Goal: Task Accomplishment & Management: Manage account settings

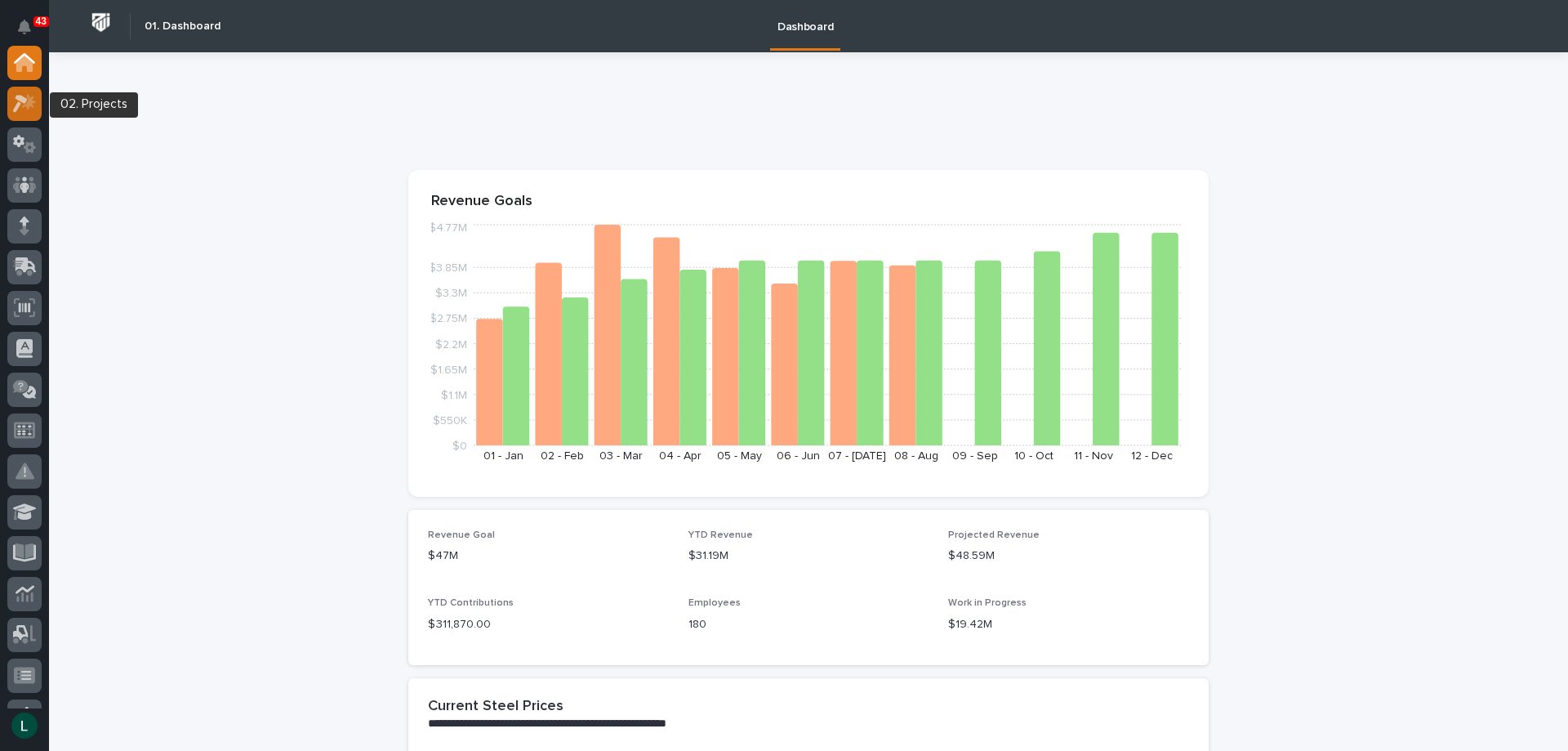
click at [23, 108] on icon at bounding box center [25, 103] width 23 height 19
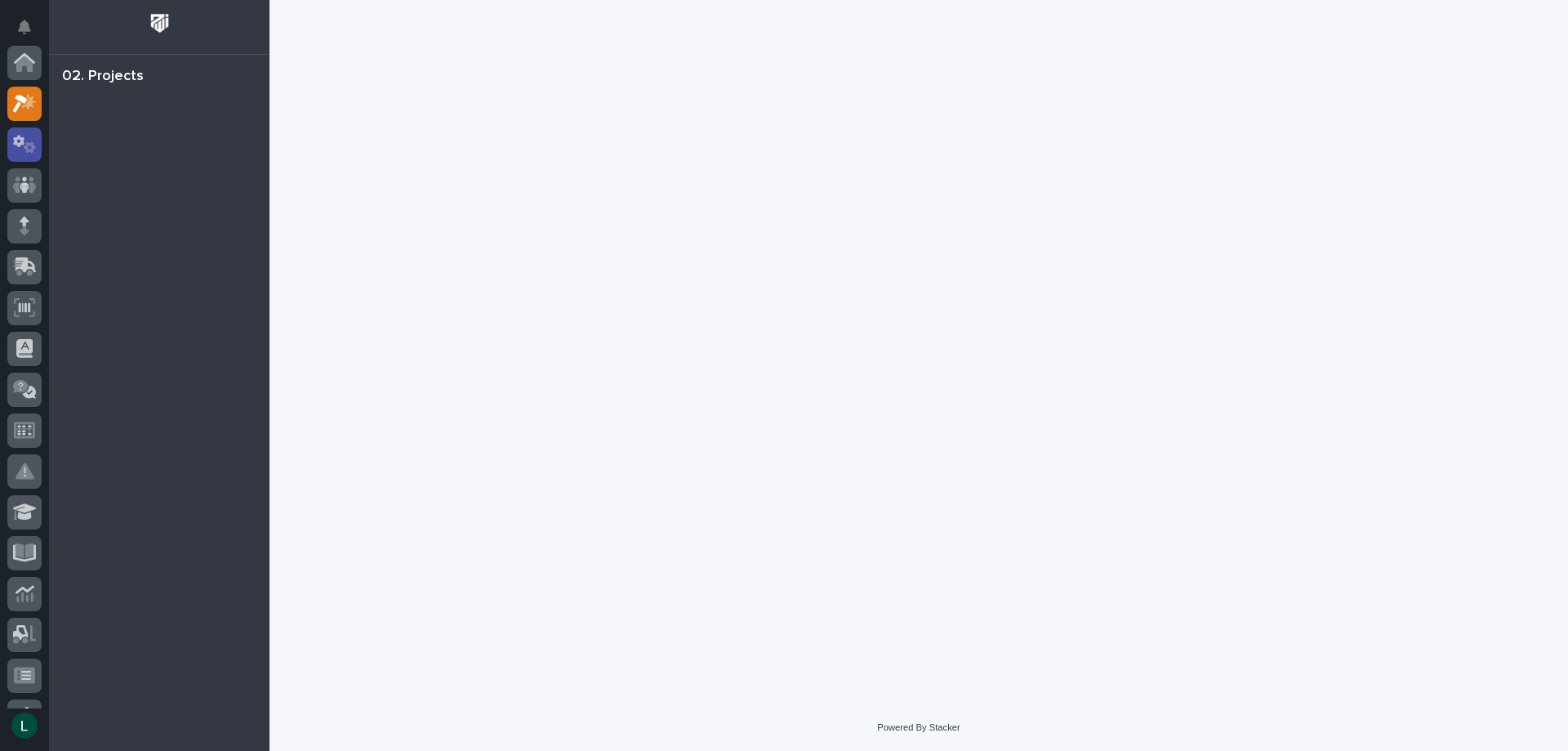
scroll to position [41, 0]
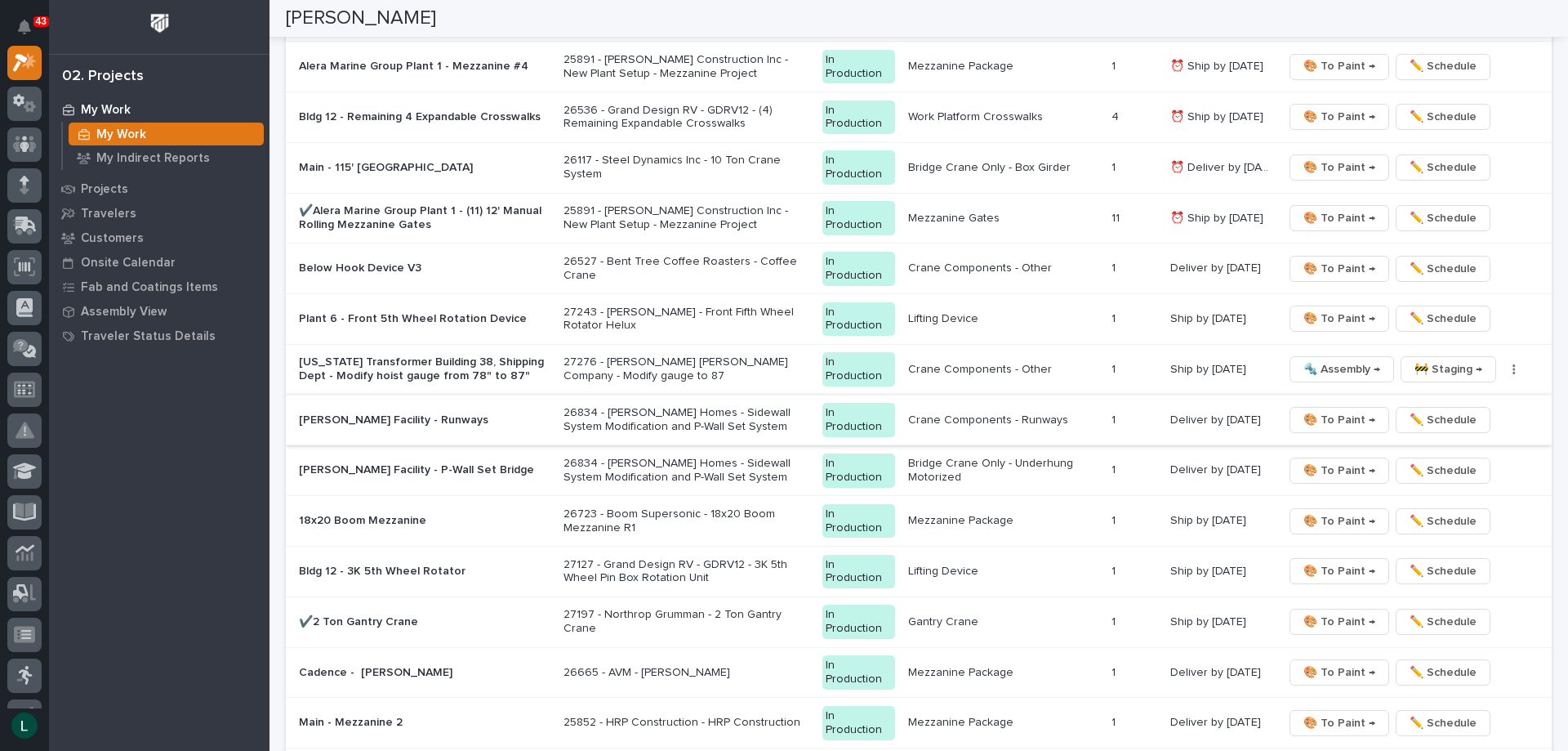
scroll to position [1552, 0]
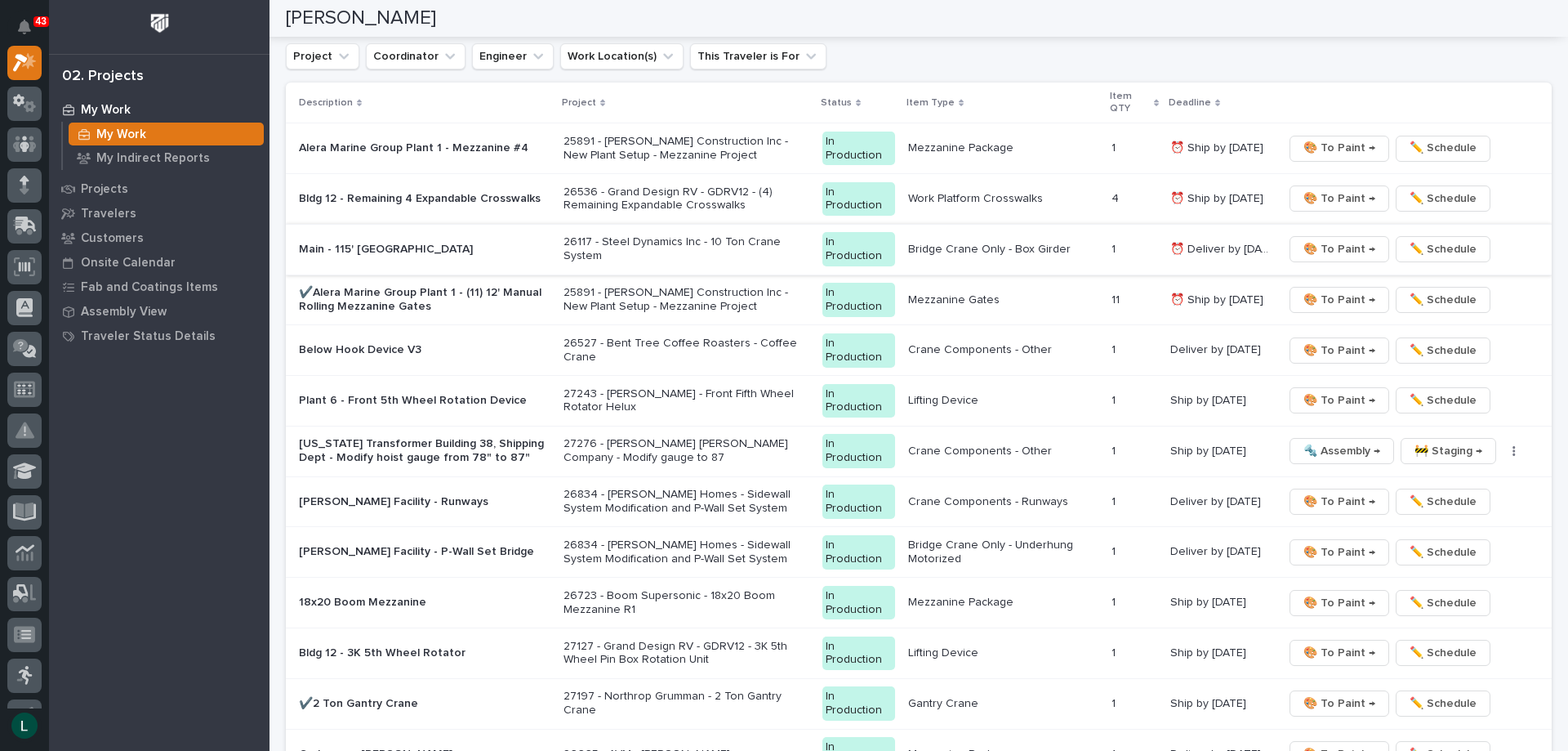
click at [1319, 249] on span "🎨 To Paint →" at bounding box center [1339, 250] width 71 height 20
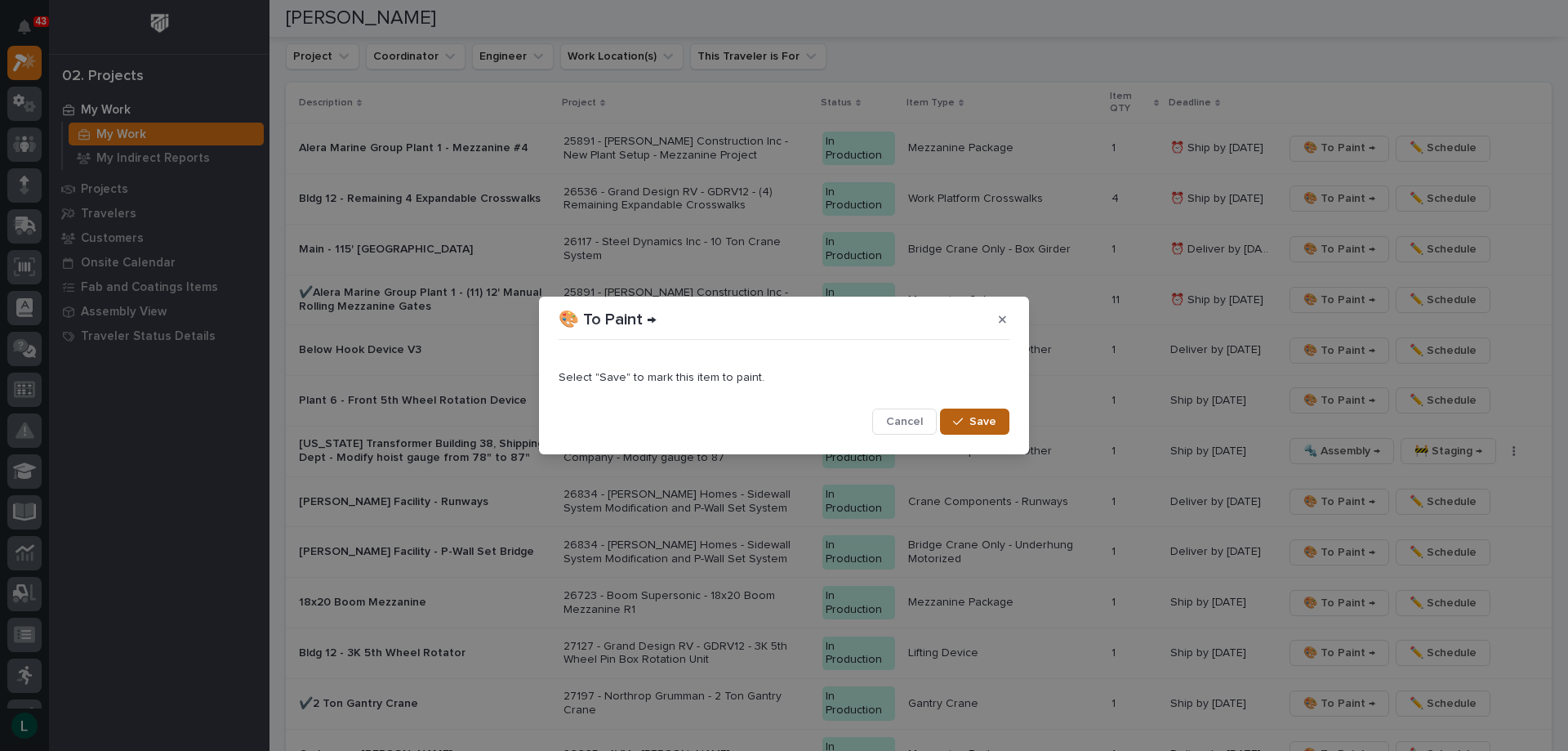
click at [981, 417] on span "Save" at bounding box center [983, 422] width 27 height 15
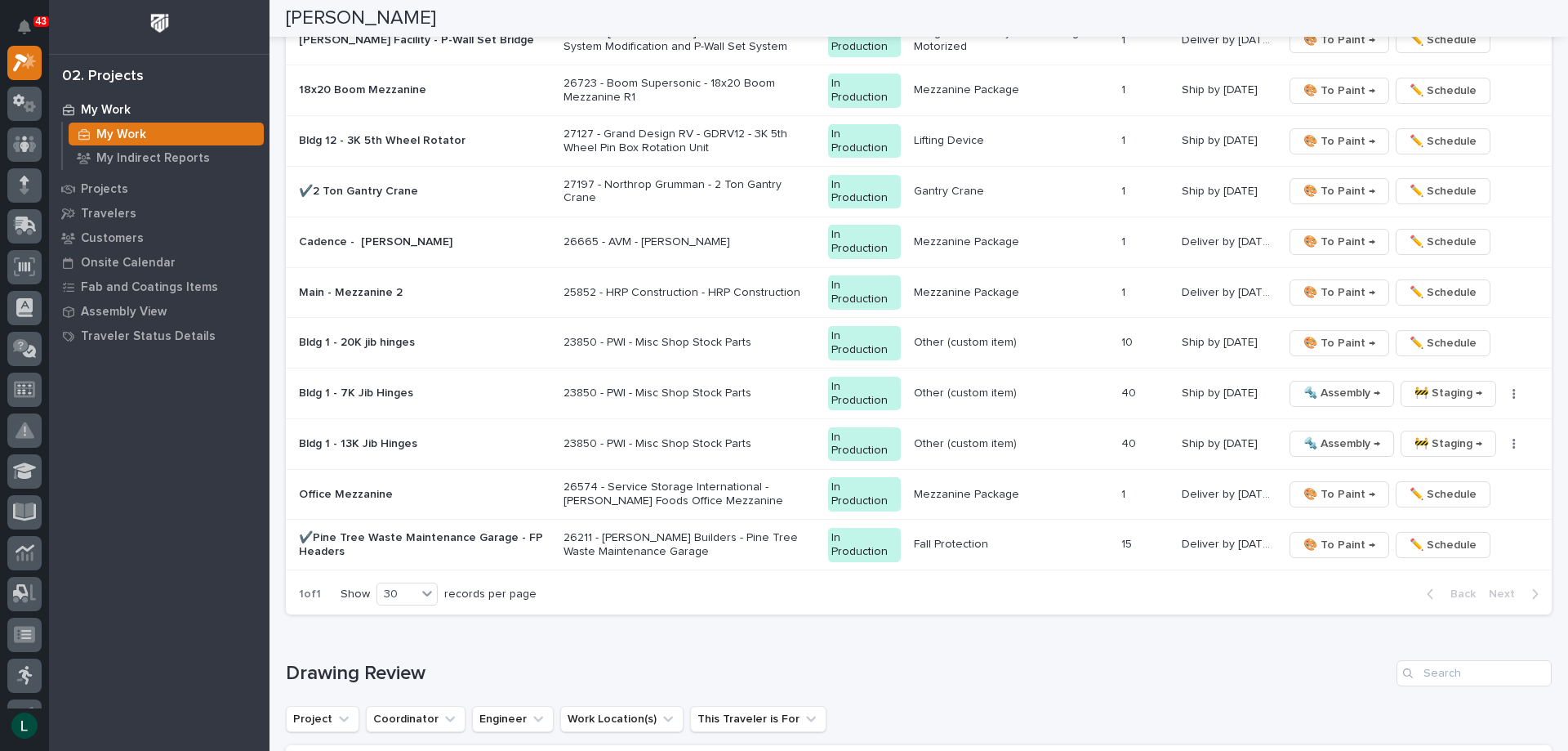
scroll to position [2017, 0]
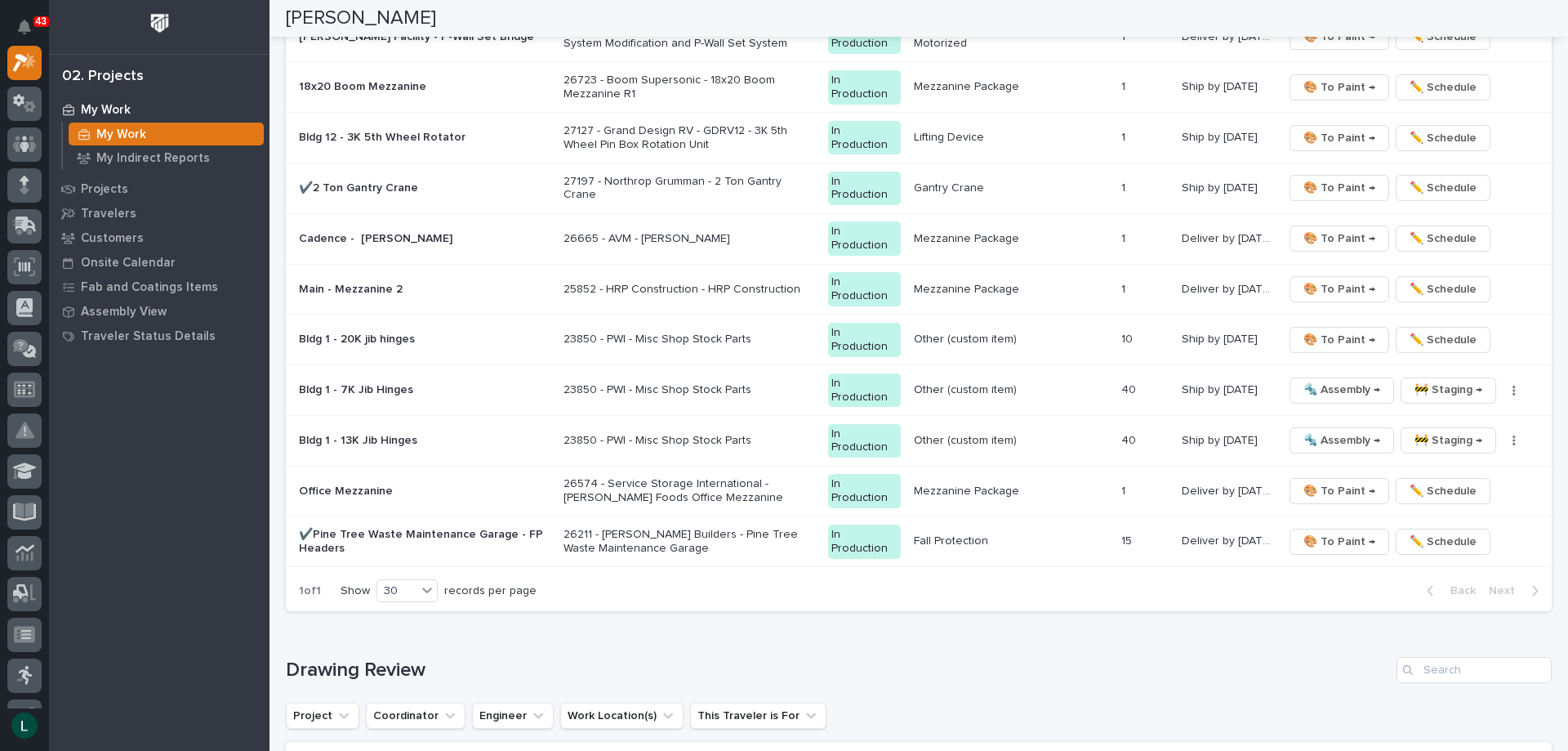
click at [639, 482] on p "26574 - Service Storage International - [PERSON_NAME] Foods Office Mezzanine" at bounding box center [689, 491] width 252 height 27
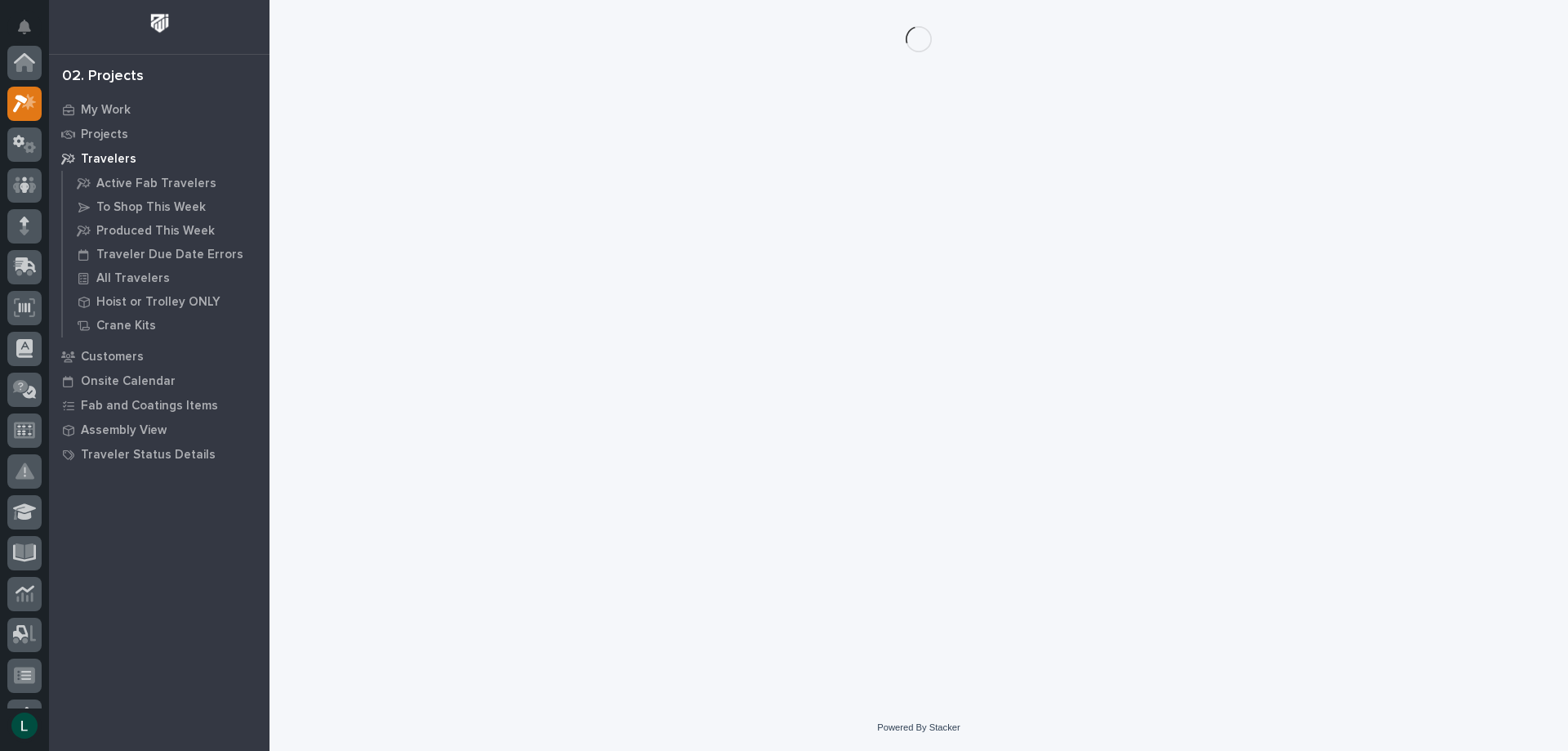
scroll to position [41, 0]
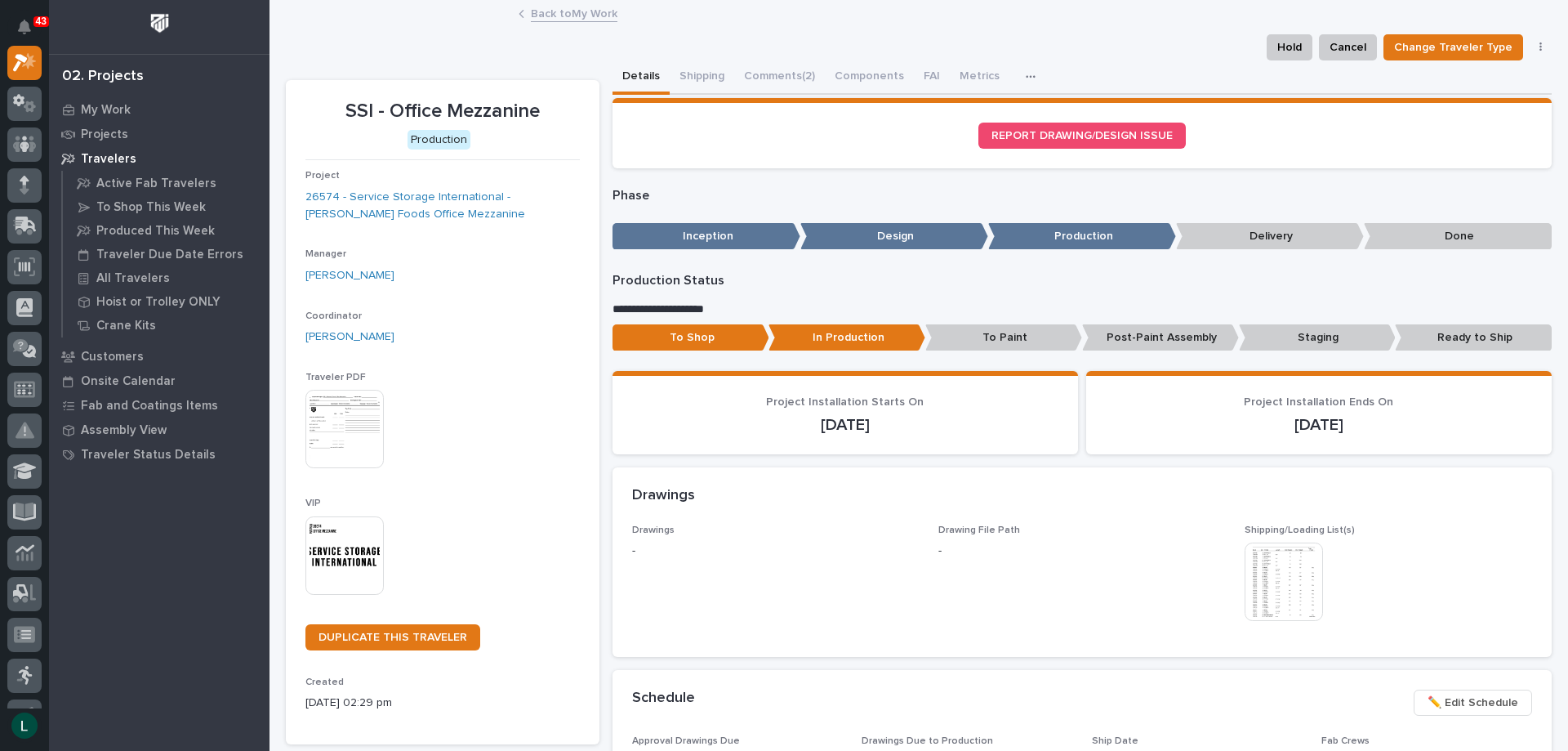
click at [674, 334] on p "To Shop" at bounding box center [691, 338] width 157 height 27
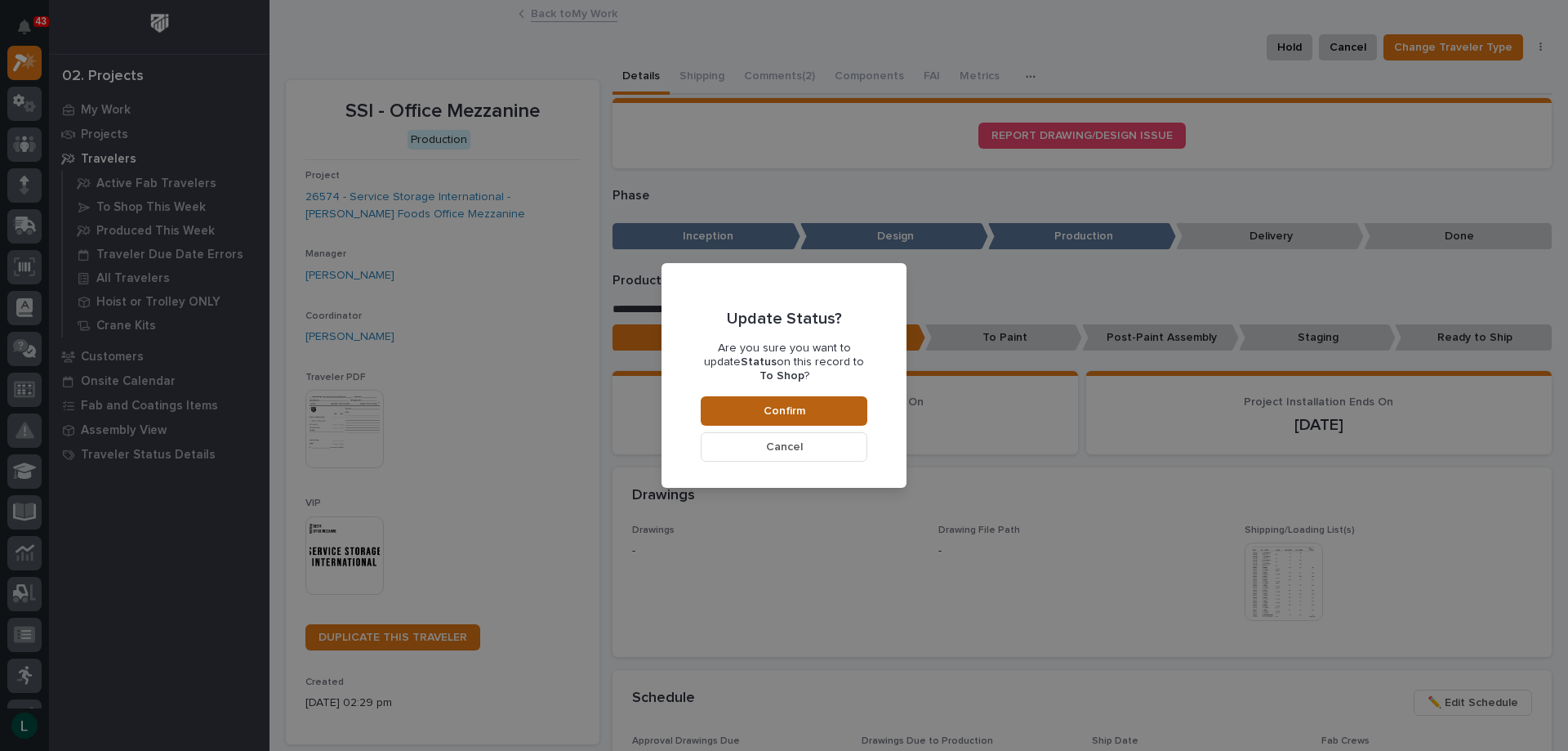
click at [778, 403] on span "Confirm" at bounding box center [784, 411] width 42 height 15
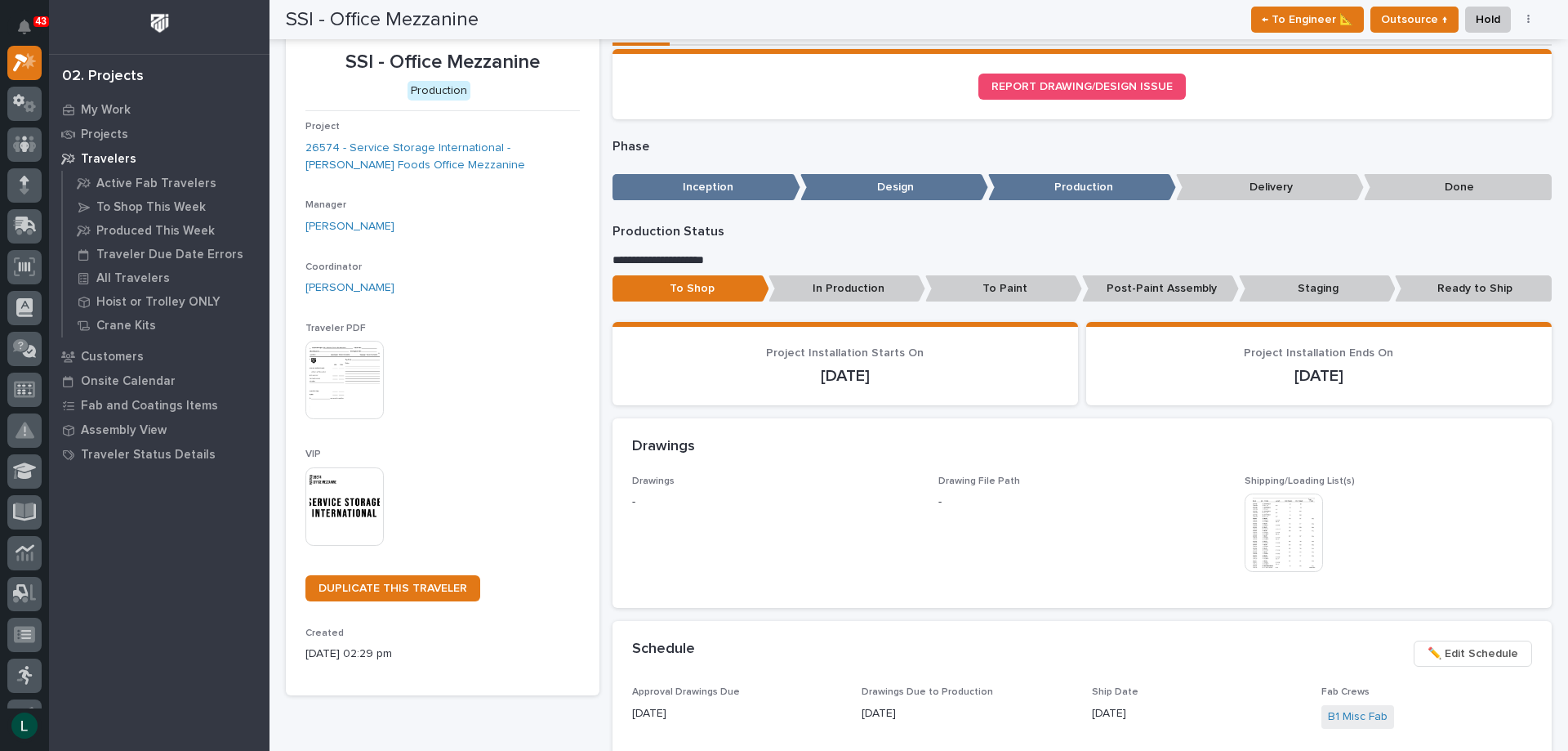
scroll to position [0, 0]
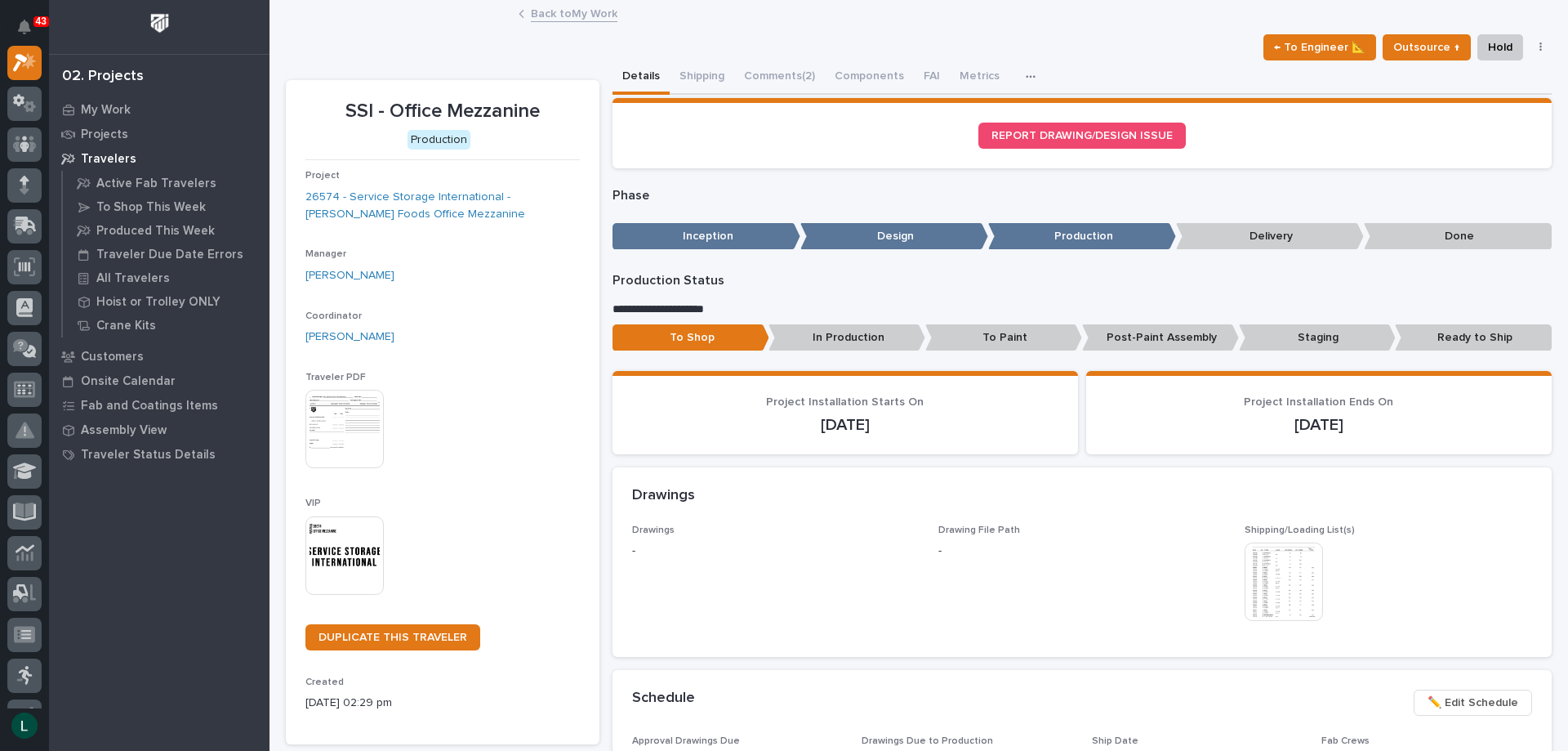
click at [535, 10] on link "Back to My Work" at bounding box center [574, 12] width 86 height 19
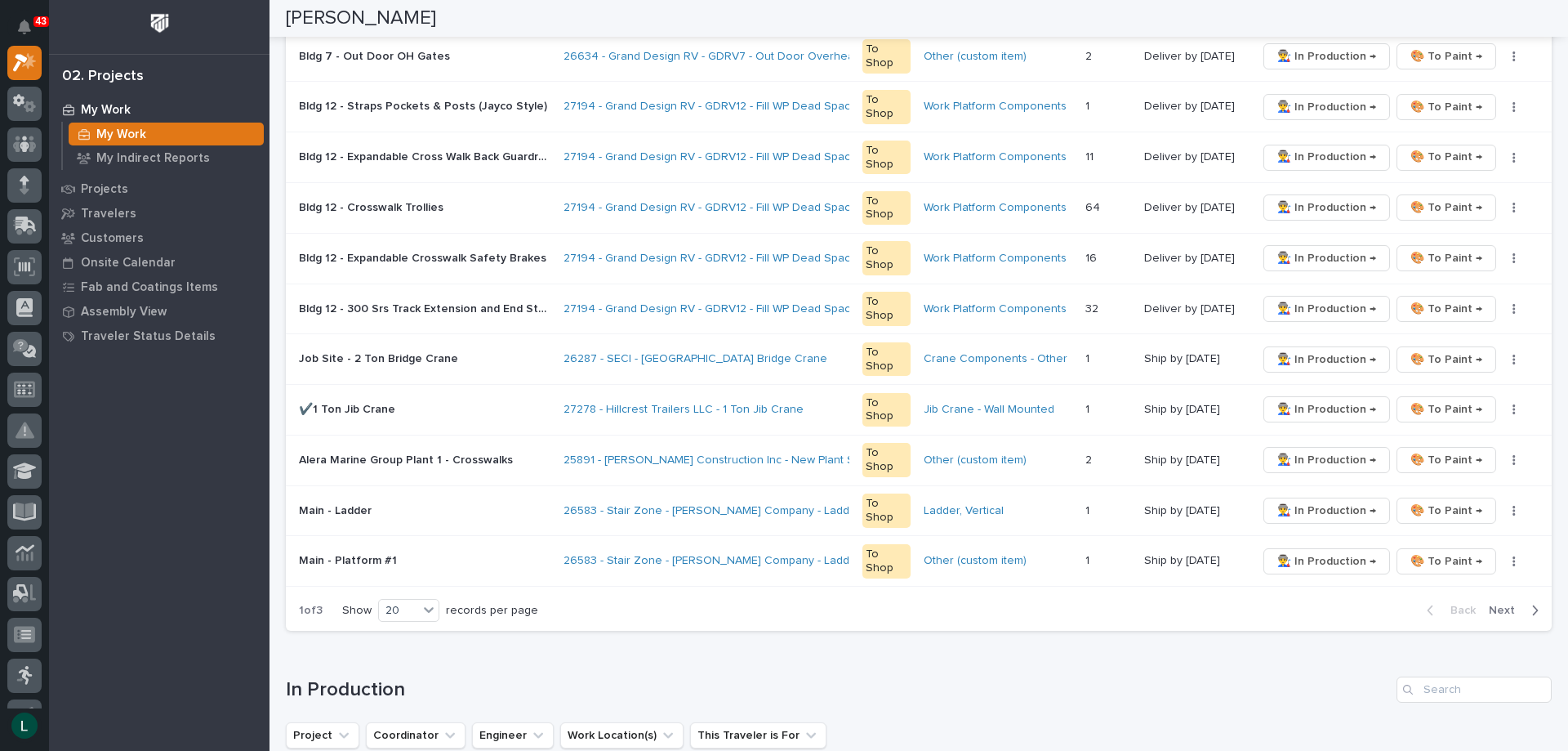
scroll to position [898, 0]
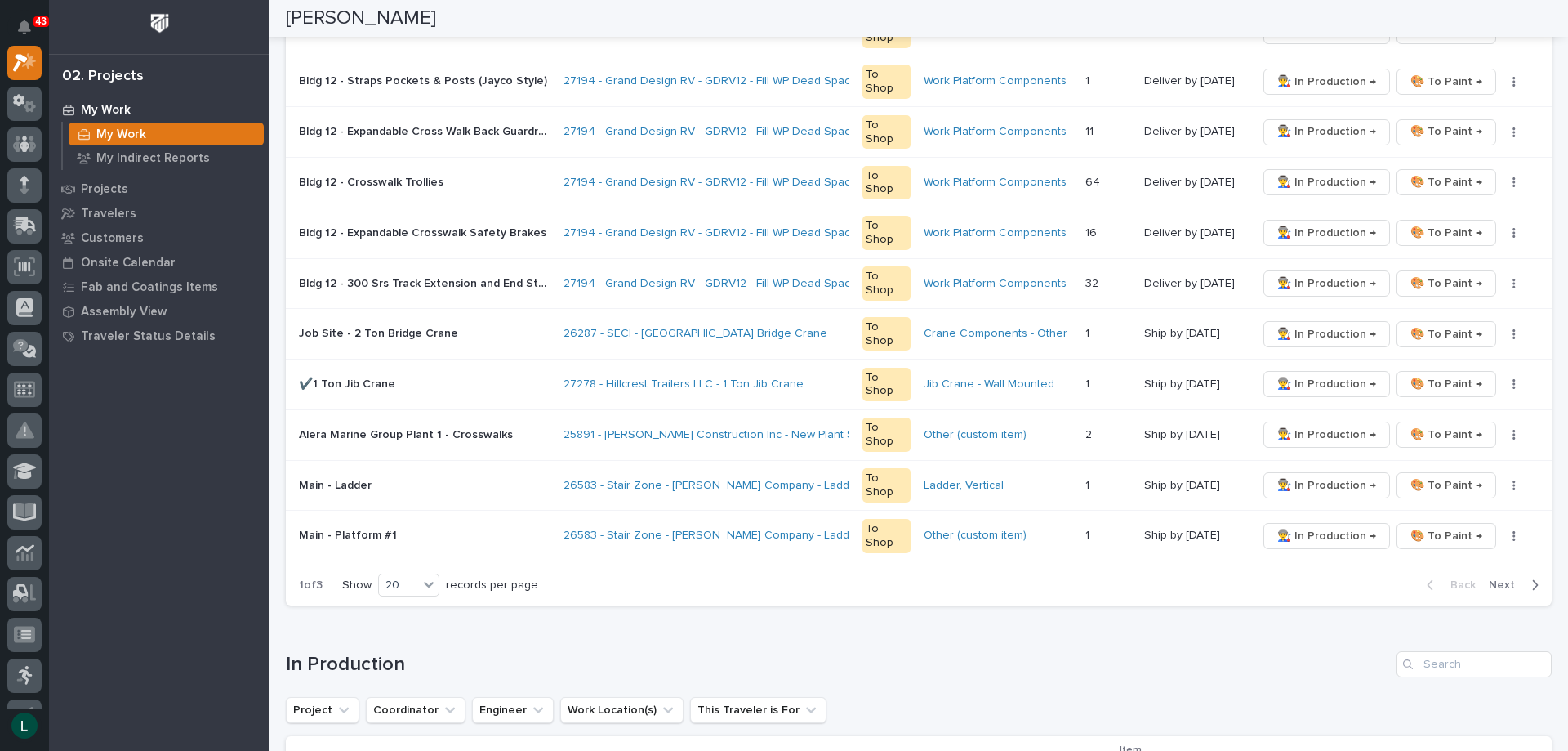
click at [1531, 581] on icon "button" at bounding box center [1535, 585] width 7 height 15
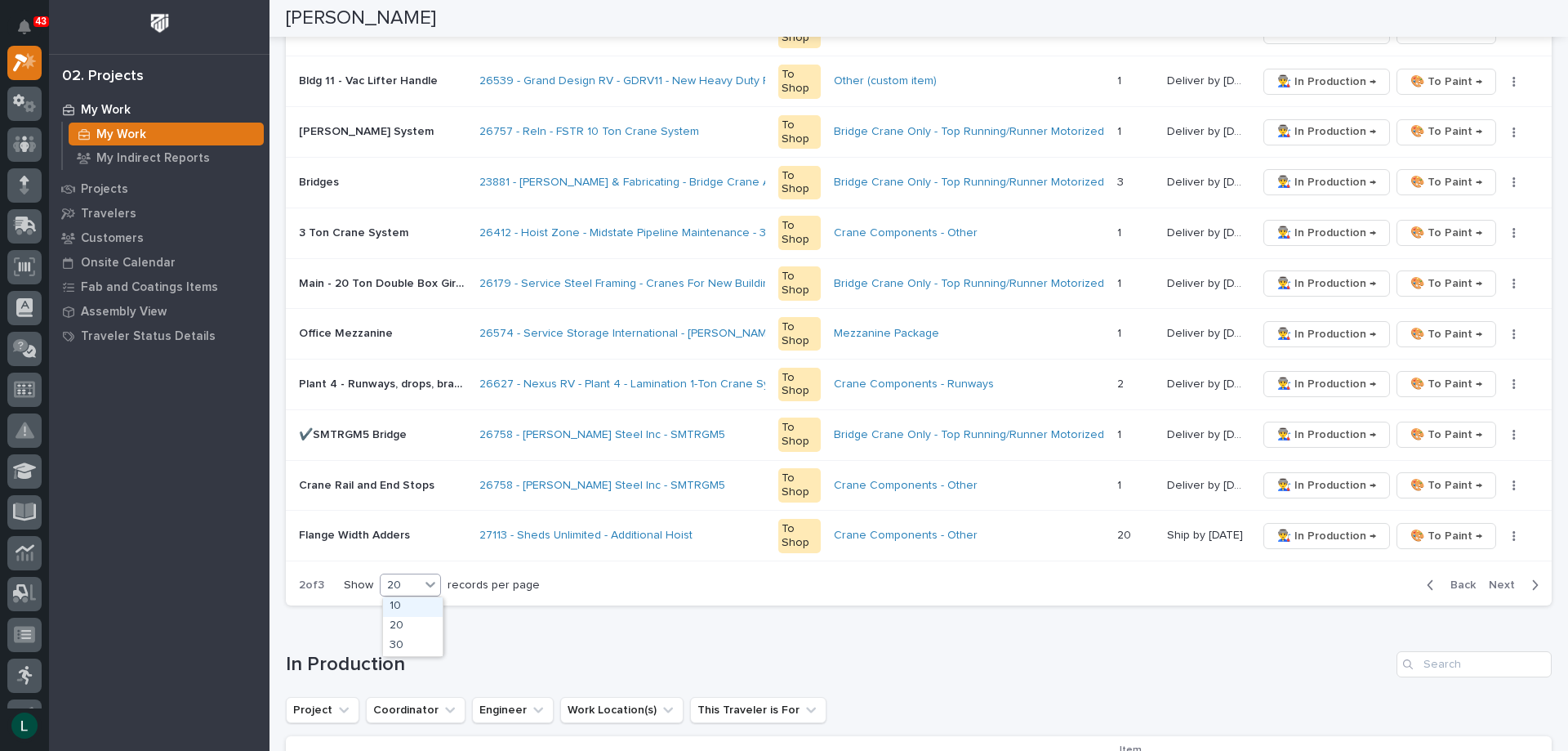
click at [408, 577] on div "20" at bounding box center [400, 585] width 39 height 17
click at [404, 636] on div "30" at bounding box center [413, 646] width 60 height 20
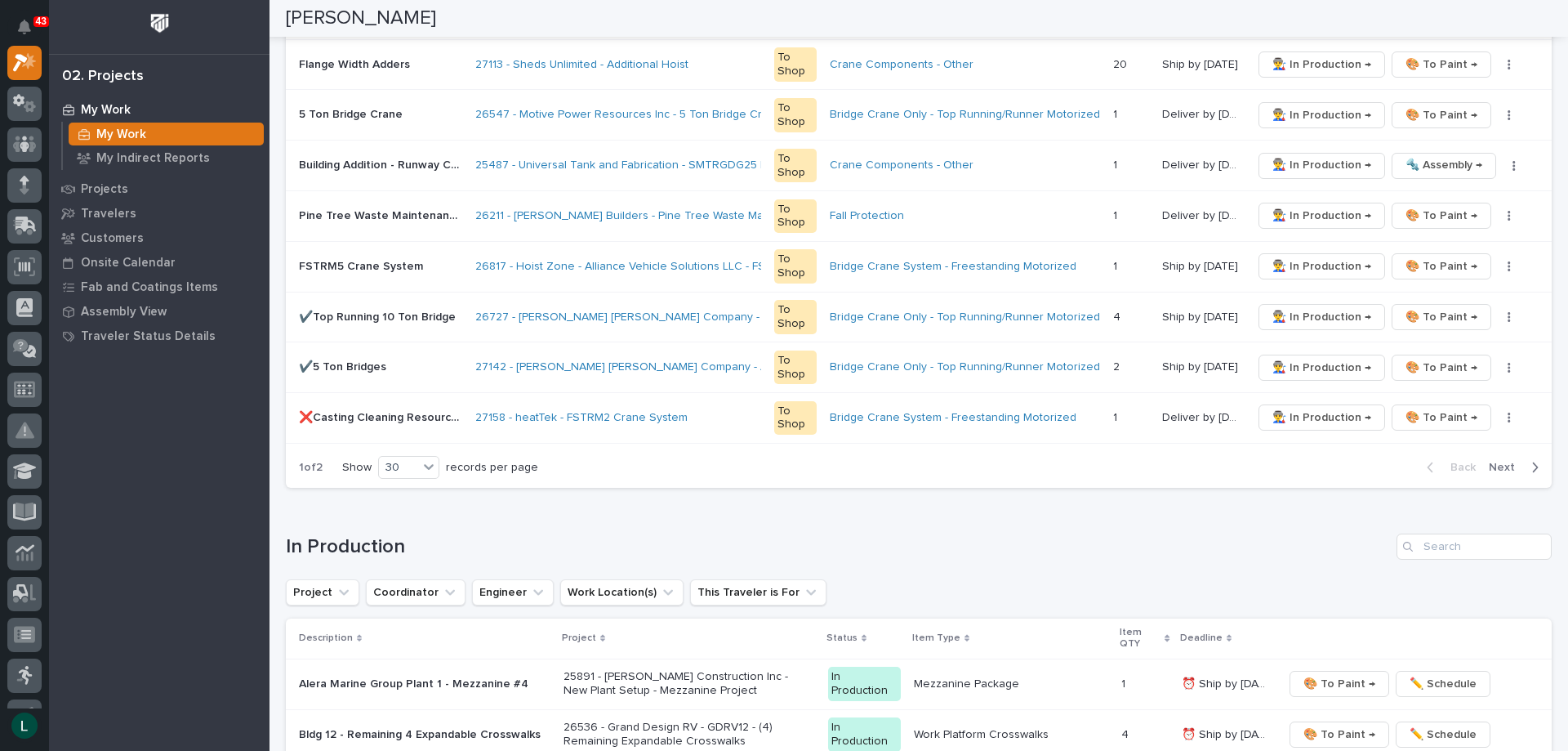
scroll to position [1062, 0]
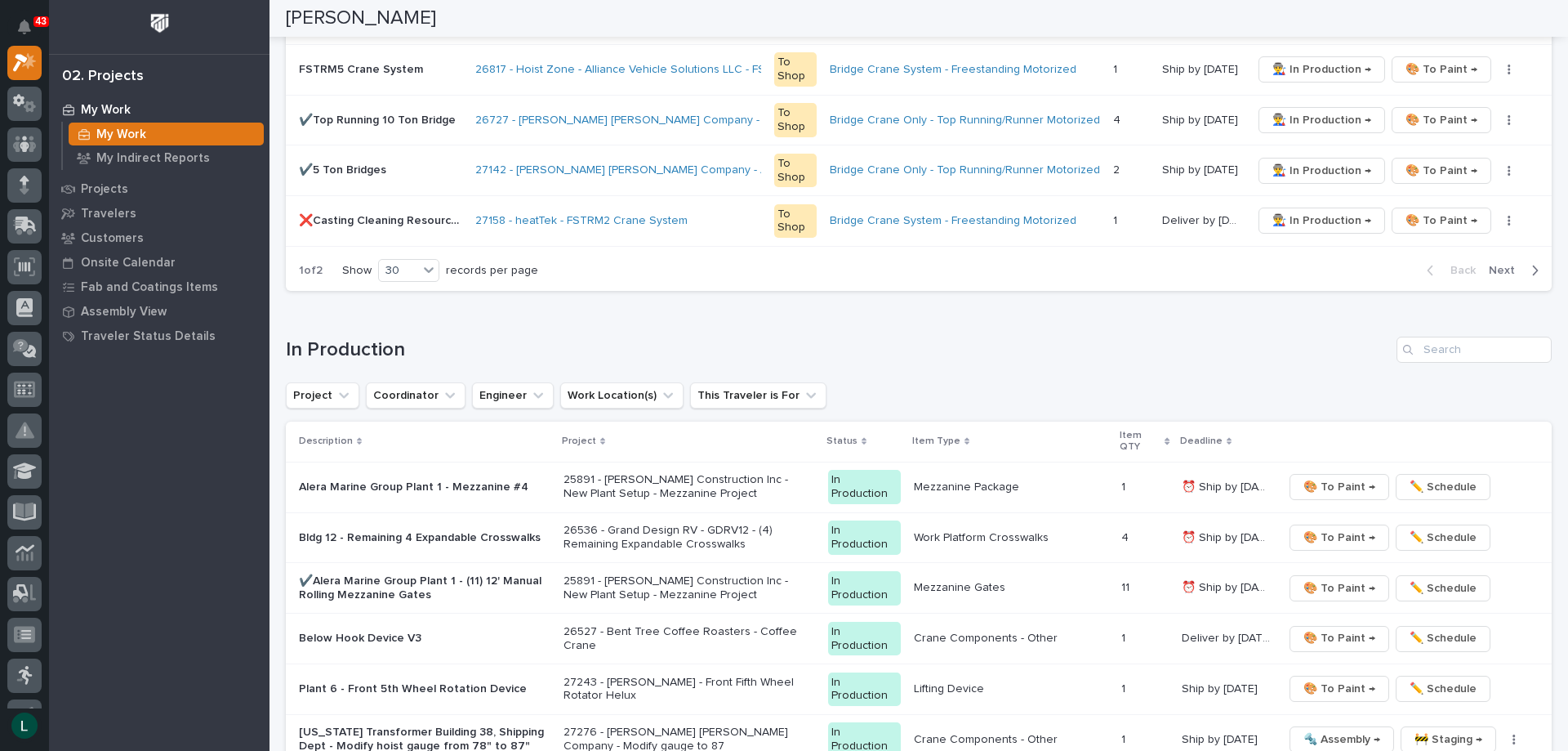
click at [1527, 267] on button "Next" at bounding box center [1516, 270] width 69 height 15
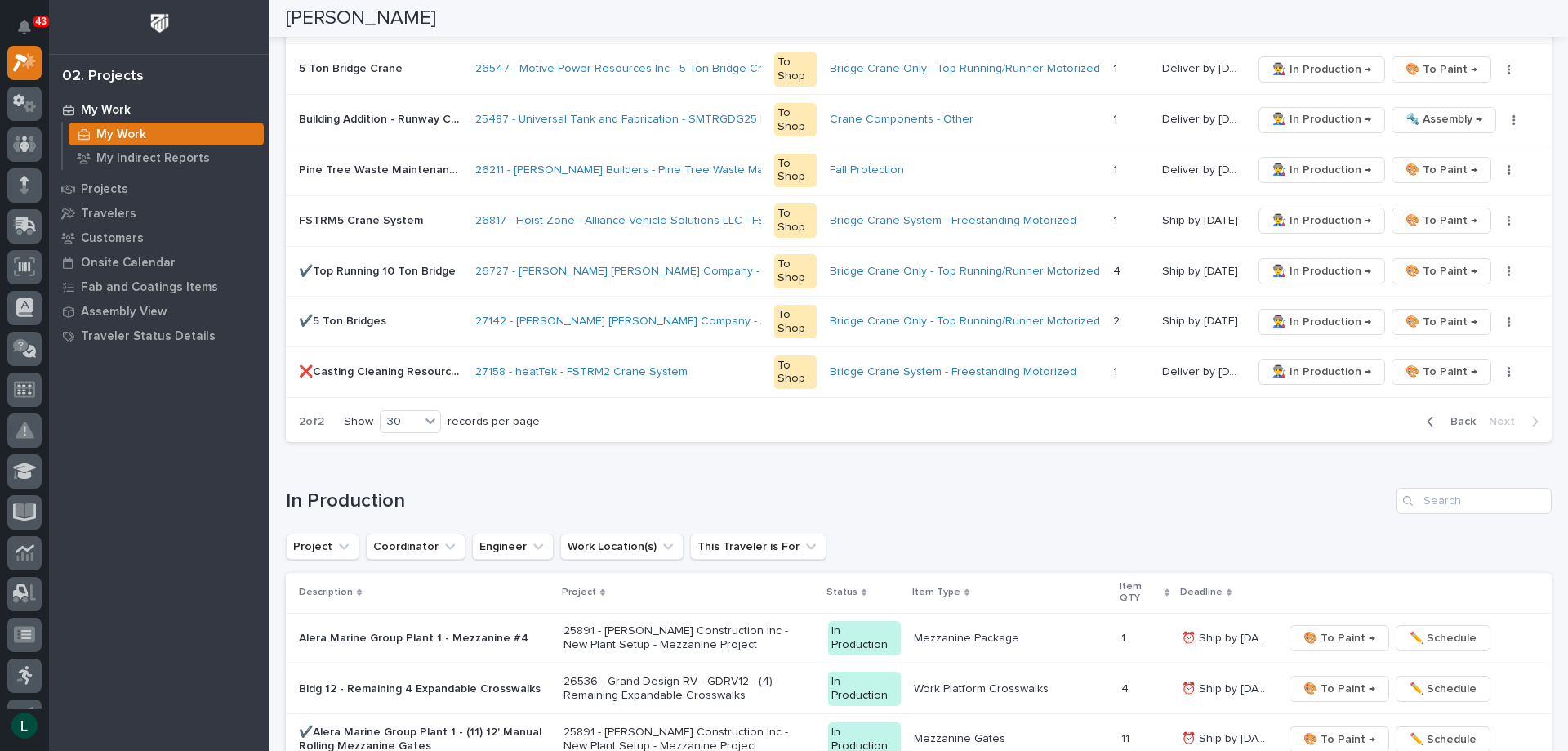
scroll to position [898, 0]
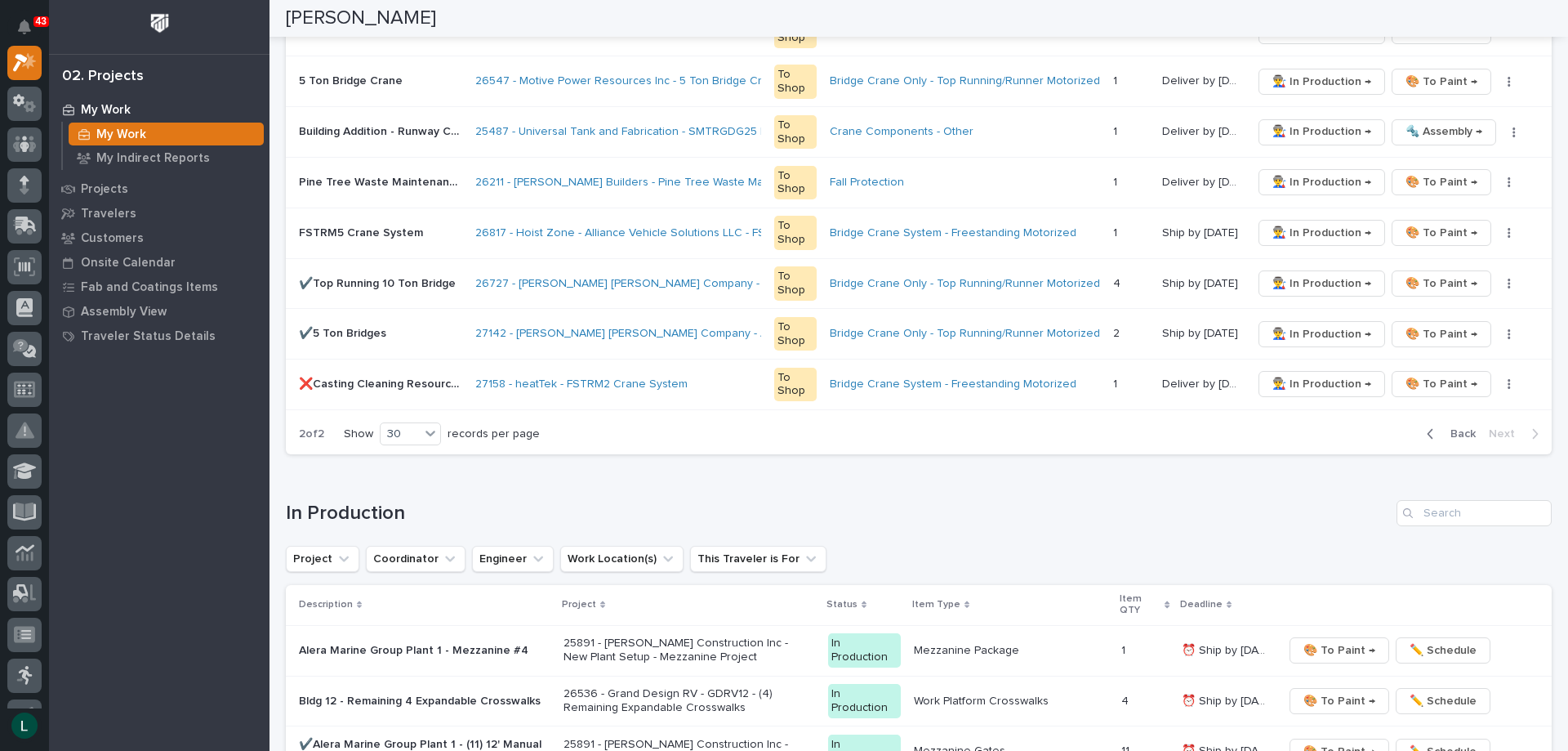
click at [1413, 427] on button "Back" at bounding box center [1447, 434] width 69 height 15
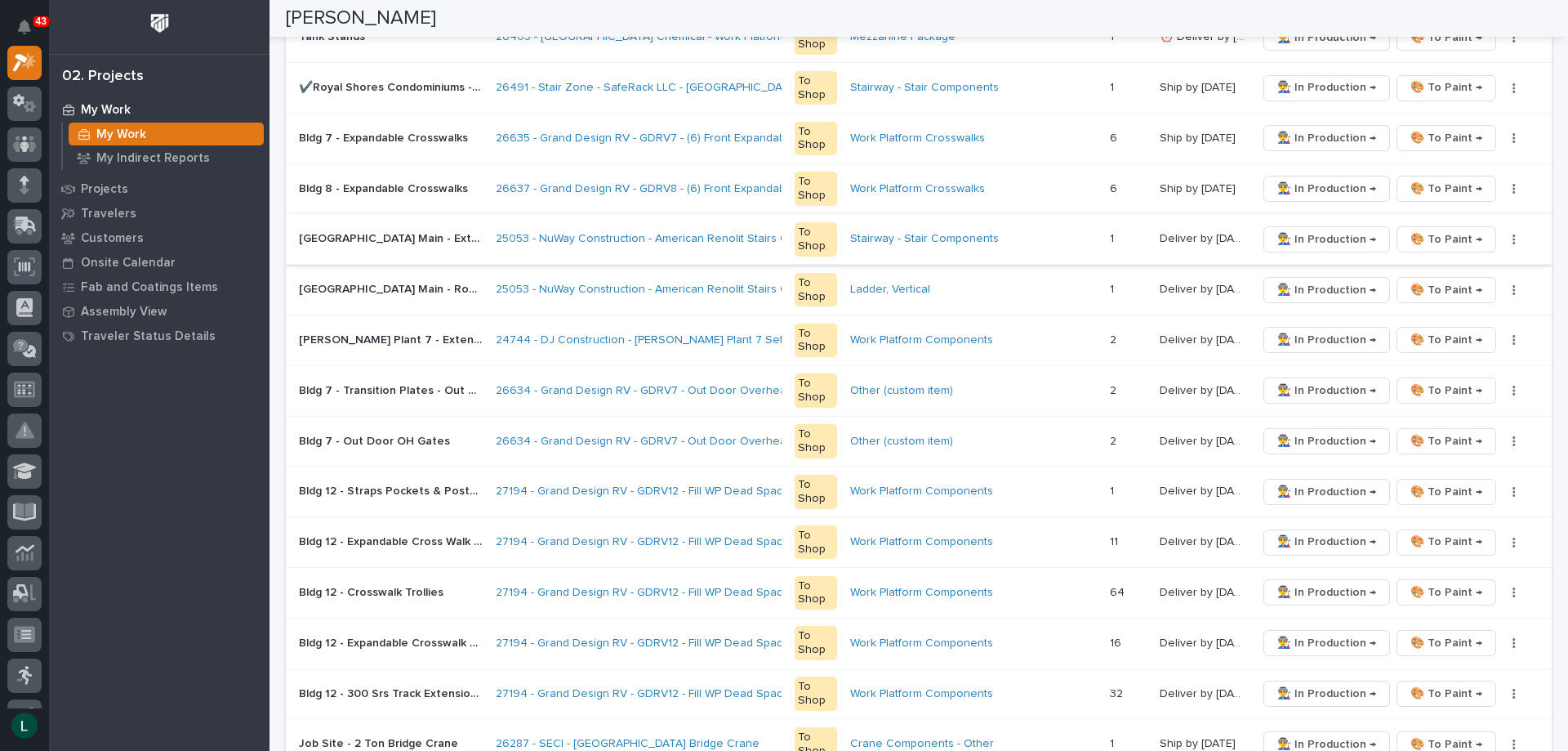
scroll to position [0, 0]
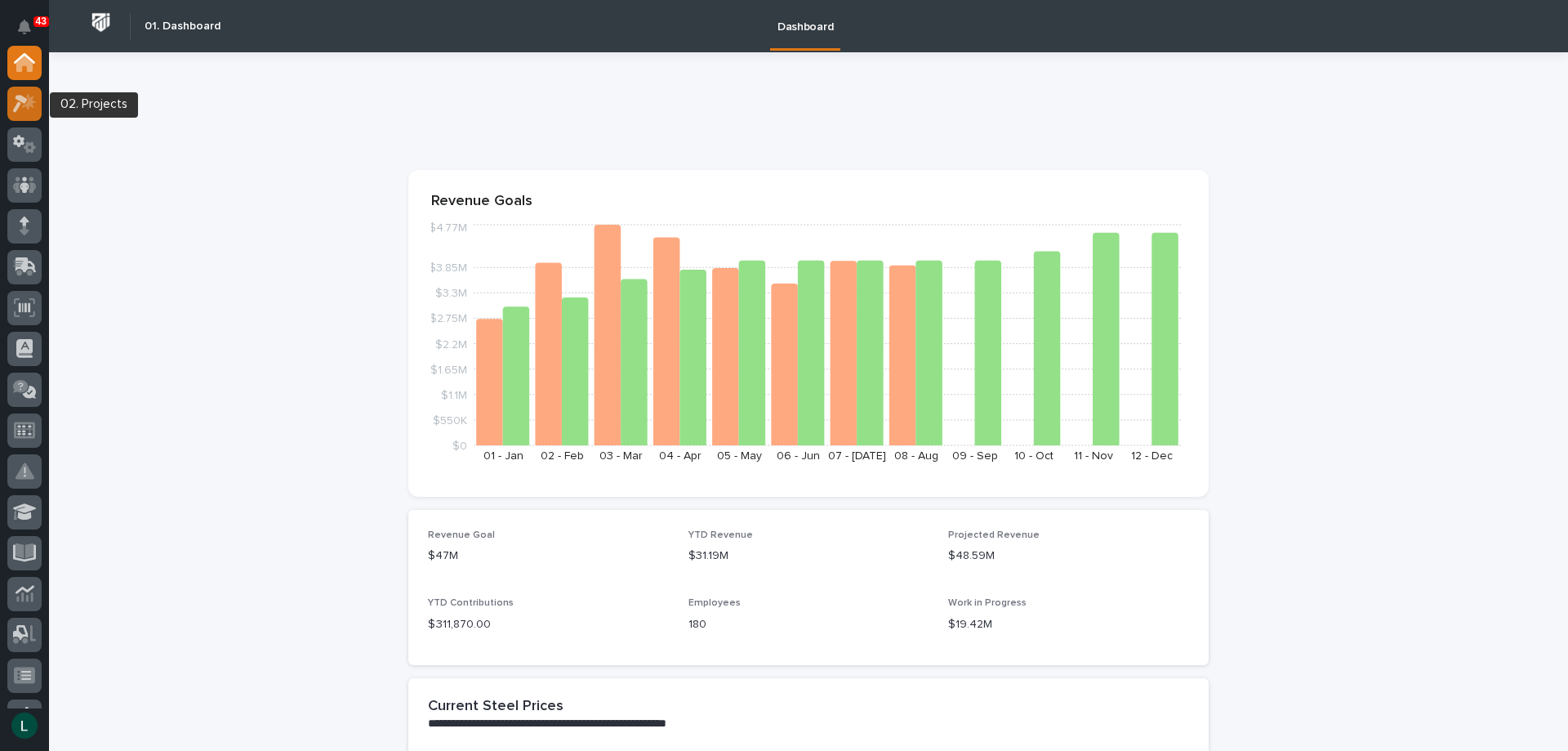
click at [32, 101] on icon at bounding box center [29, 101] width 14 height 17
